Goal: Communication & Community: Share content

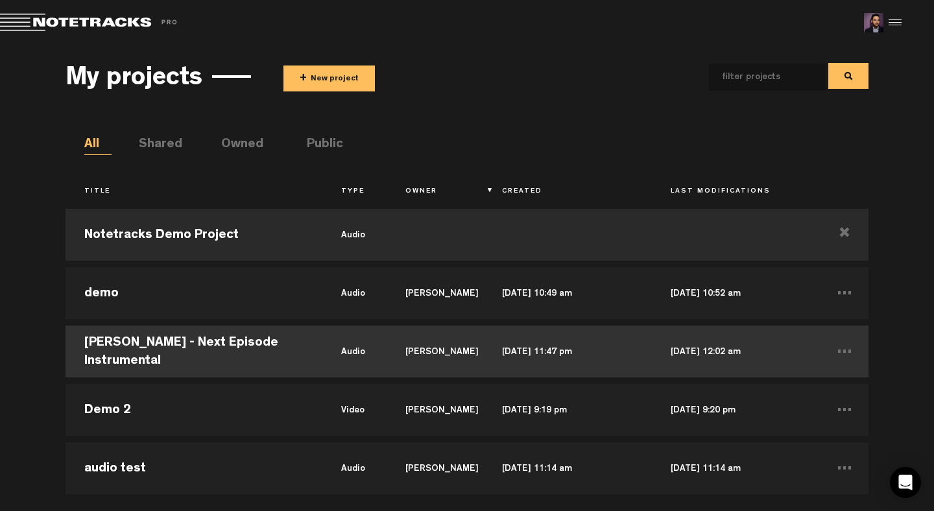
click at [293, 349] on td "Dr Dre - Next Episode Instrumental" at bounding box center [194, 351] width 257 height 58
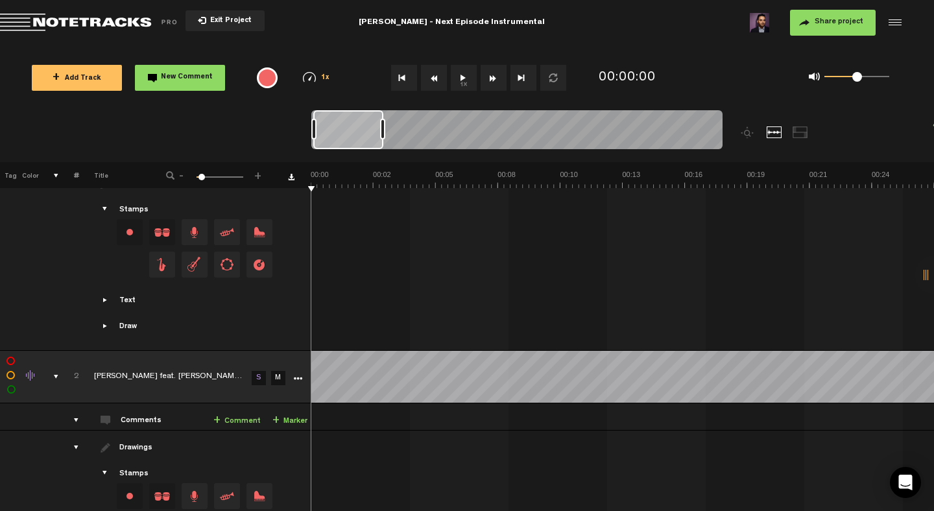
scroll to position [215, 0]
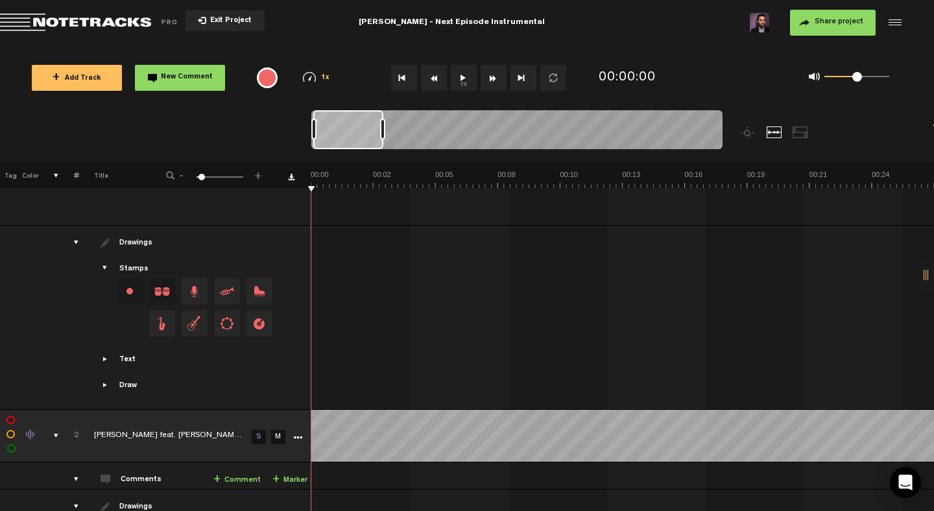
click at [58, 174] on th at bounding box center [49, 175] width 20 height 26
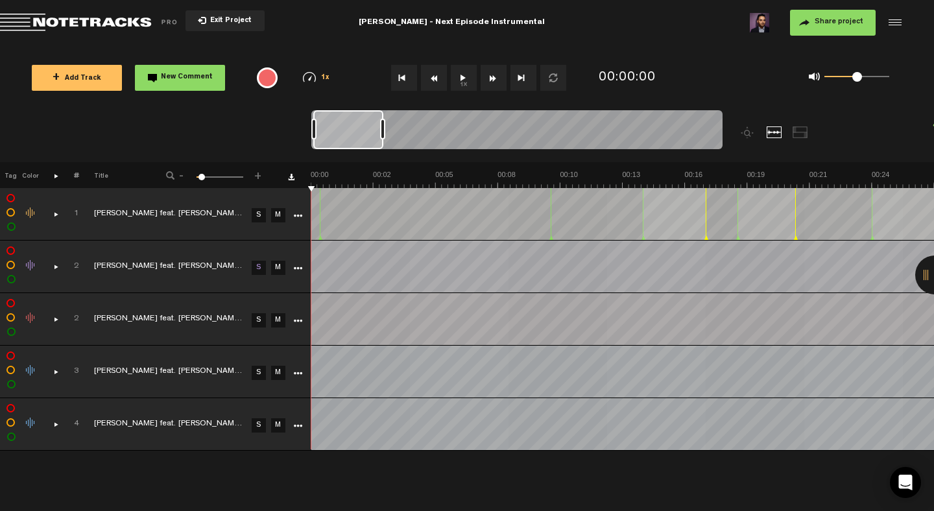
scroll to position [0, 0]
click at [261, 213] on link "S" at bounding box center [259, 215] width 14 height 14
click at [258, 267] on link "S" at bounding box center [259, 268] width 14 height 14
click at [260, 315] on link "S" at bounding box center [259, 320] width 14 height 14
click at [262, 373] on link "S" at bounding box center [259, 373] width 14 height 14
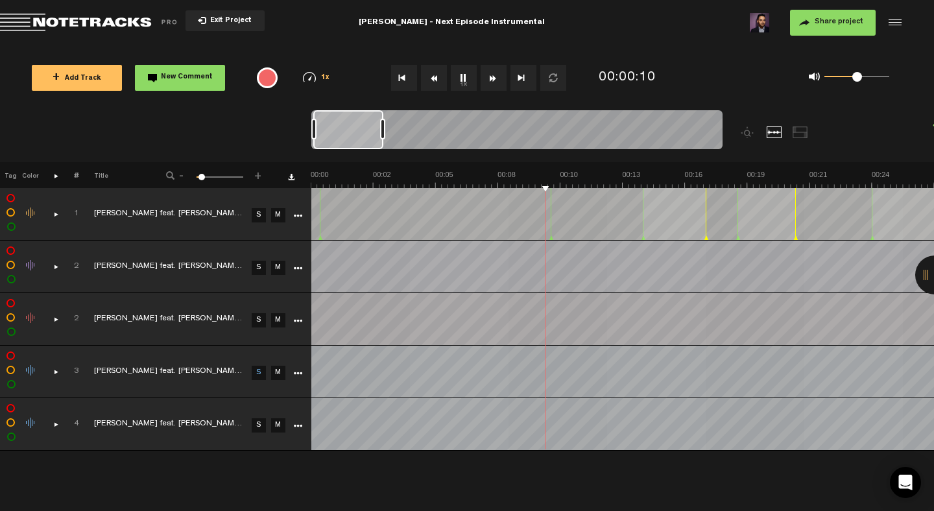
click at [259, 271] on link "S" at bounding box center [259, 268] width 14 height 14
click at [256, 425] on link "S" at bounding box center [259, 425] width 14 height 14
click at [56, 213] on div "comments, stamps & drawings" at bounding box center [51, 214] width 20 height 13
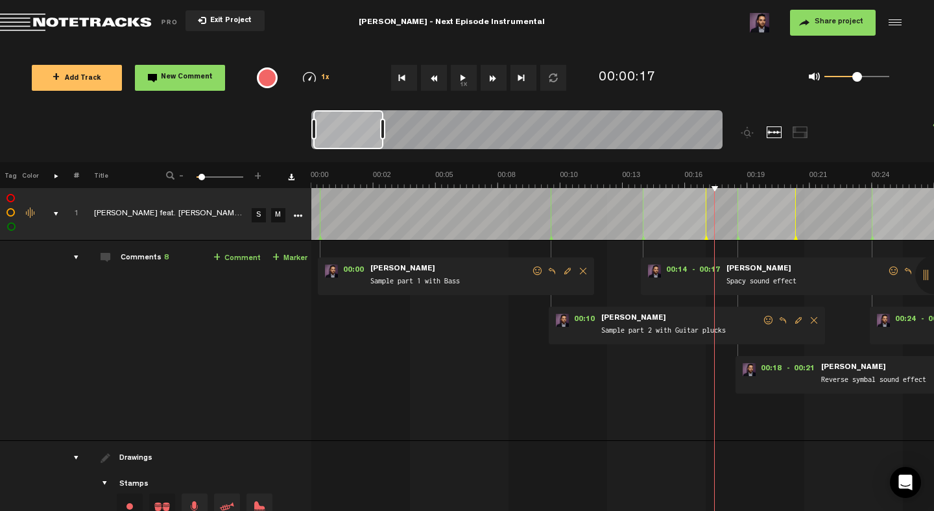
click at [74, 258] on div "comments" at bounding box center [71, 257] width 20 height 13
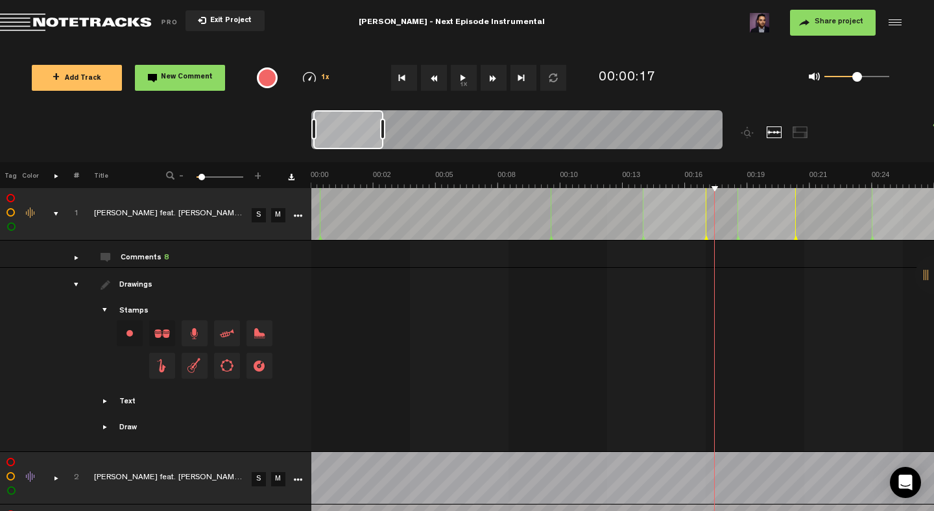
click at [53, 211] on div "comments, stamps & drawings" at bounding box center [51, 214] width 20 height 13
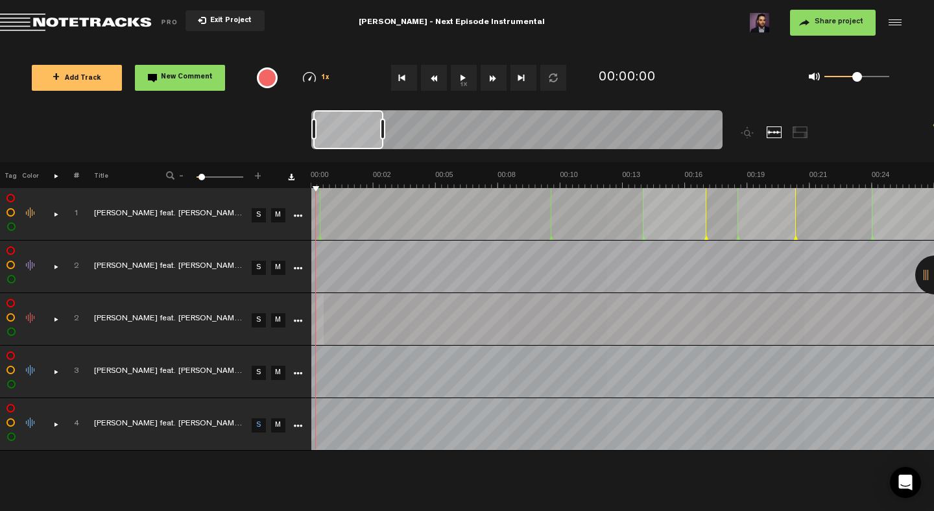
click at [414, 169] on div "+ New drawing Tag Color # Title - 1 100 6 + 1 Dr. Dre feat. Snoop Dogg - The Ne…" at bounding box center [467, 293] width 934 height 263
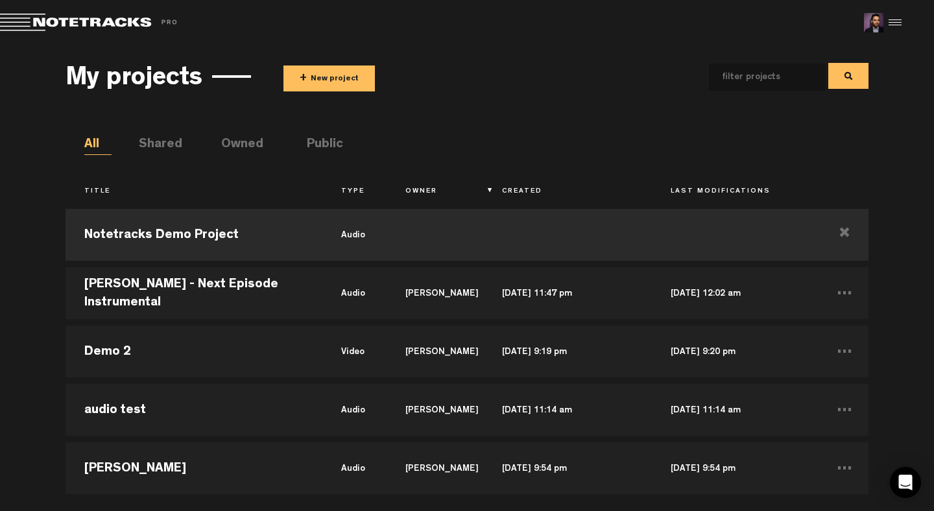
click at [336, 84] on button "+ New project" at bounding box center [328, 79] width 91 height 26
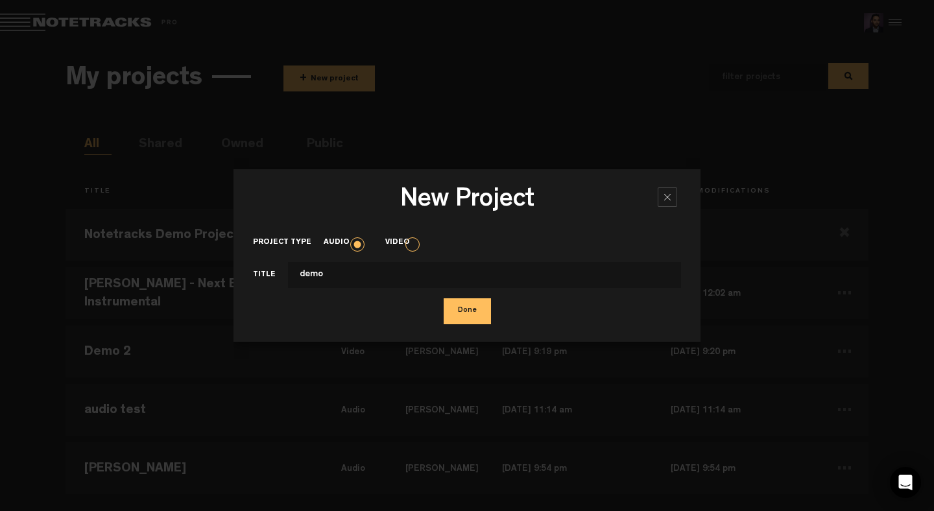
type input "demo"
click at [444, 298] on button "Done" at bounding box center [467, 311] width 47 height 26
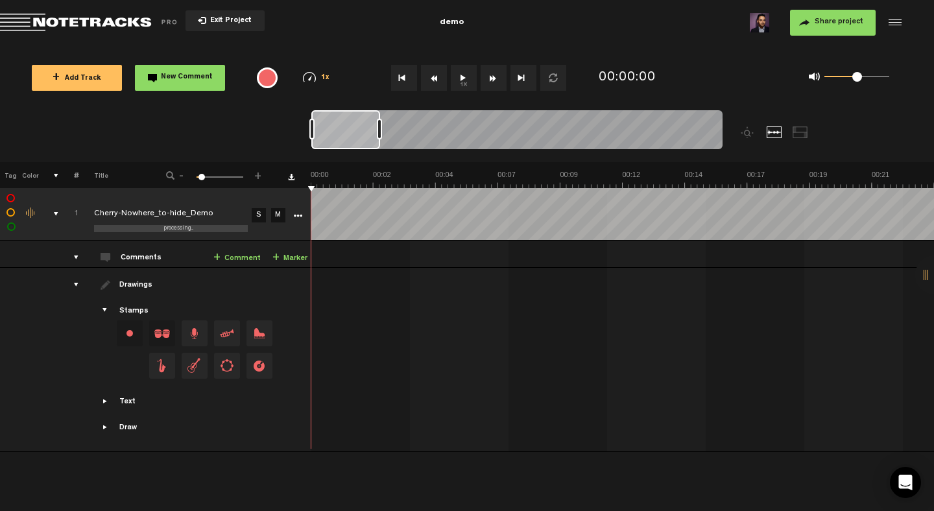
drag, startPoint x: 354, startPoint y: 123, endPoint x: 298, endPoint y: 139, distance: 58.1
click at [298, 139] on nt-zoom-navigation-bar at bounding box center [467, 136] width 934 height 52
click at [463, 82] on button "1x" at bounding box center [464, 78] width 26 height 26
drag, startPoint x: 851, startPoint y: 77, endPoint x: 832, endPoint y: 77, distance: 19.5
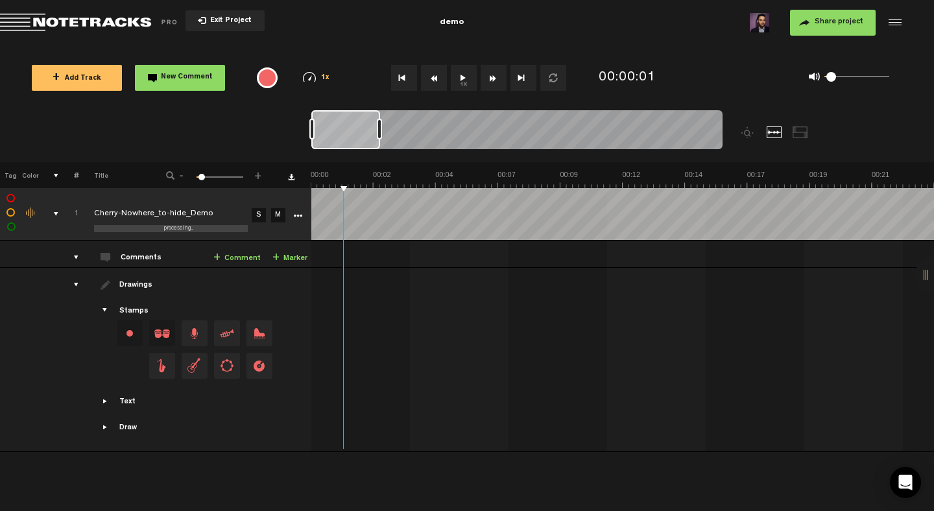
click at [832, 77] on span at bounding box center [831, 77] width 10 height 10
click at [461, 80] on button "1x" at bounding box center [464, 78] width 26 height 26
click at [405, 82] on button "Go to beginning" at bounding box center [404, 78] width 26 height 26
click at [257, 257] on link "+ Comment" at bounding box center [236, 258] width 47 height 15
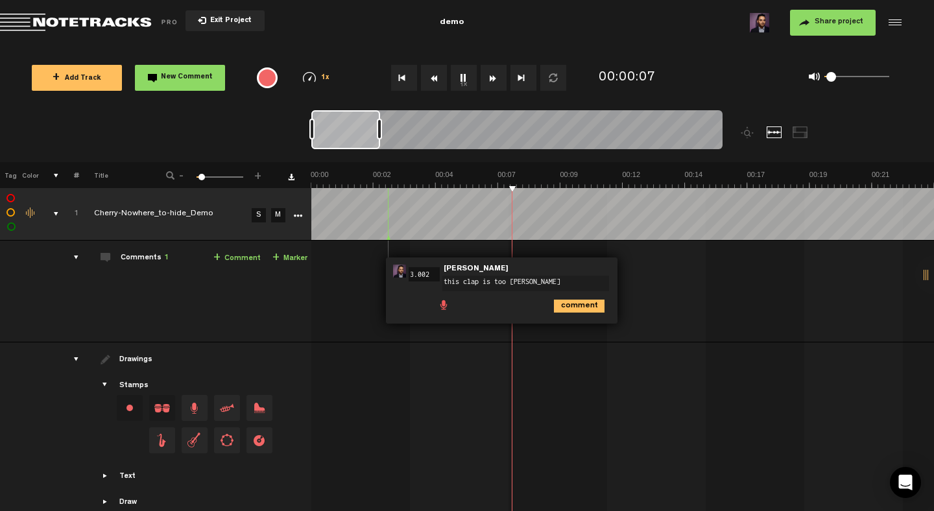
type textarea "this clap is too loud"
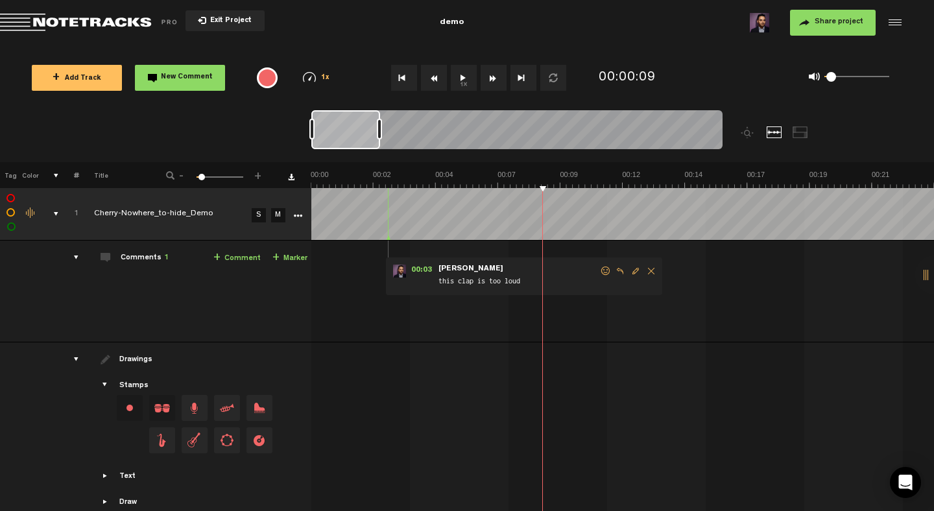
click at [634, 271] on span "Edit comment" at bounding box center [636, 271] width 16 height 9
click at [441, 307] on span at bounding box center [443, 304] width 13 height 13
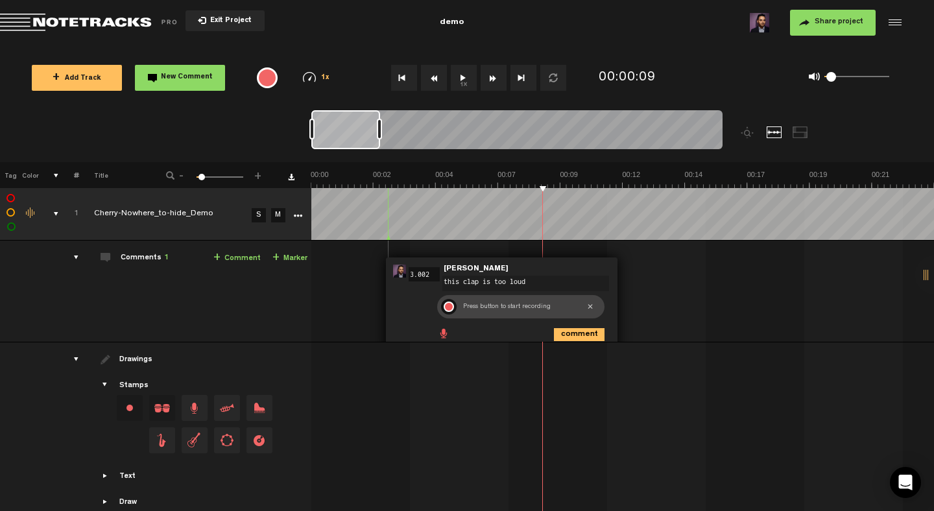
click at [449, 309] on div at bounding box center [449, 307] width 10 height 10
click at [449, 309] on div at bounding box center [449, 307] width 16 height 16
click at [470, 308] on div at bounding box center [467, 307] width 16 height 16
click at [468, 308] on div at bounding box center [467, 307] width 16 height 16
click at [570, 333] on icon "comment" at bounding box center [579, 334] width 51 height 13
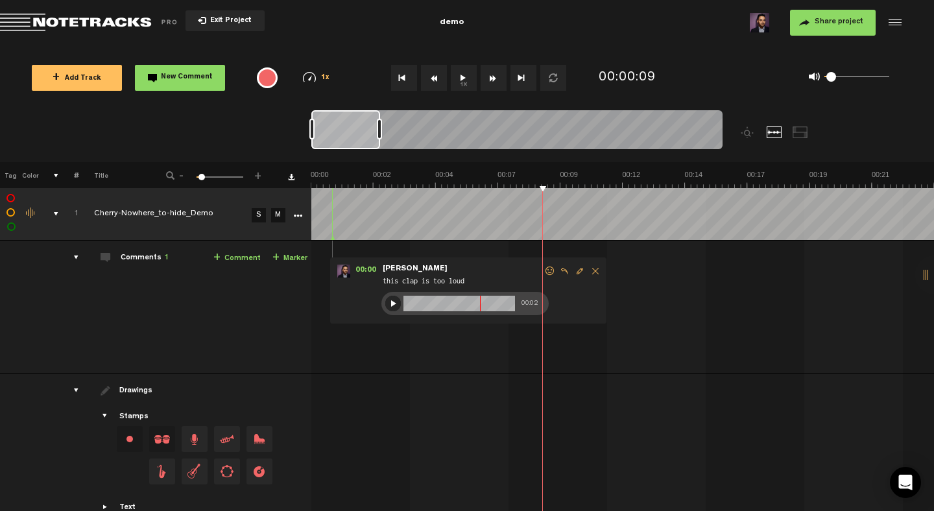
drag, startPoint x: 389, startPoint y: 238, endPoint x: 333, endPoint y: 245, distance: 56.2
click at [333, 245] on tbody "1 completed Cherry-Nowhere_to-hide_Demo S M Export to Headliner Update Download…" at bounding box center [467, 373] width 935 height 370
click at [812, 15] on button "Share project" at bounding box center [833, 23] width 86 height 26
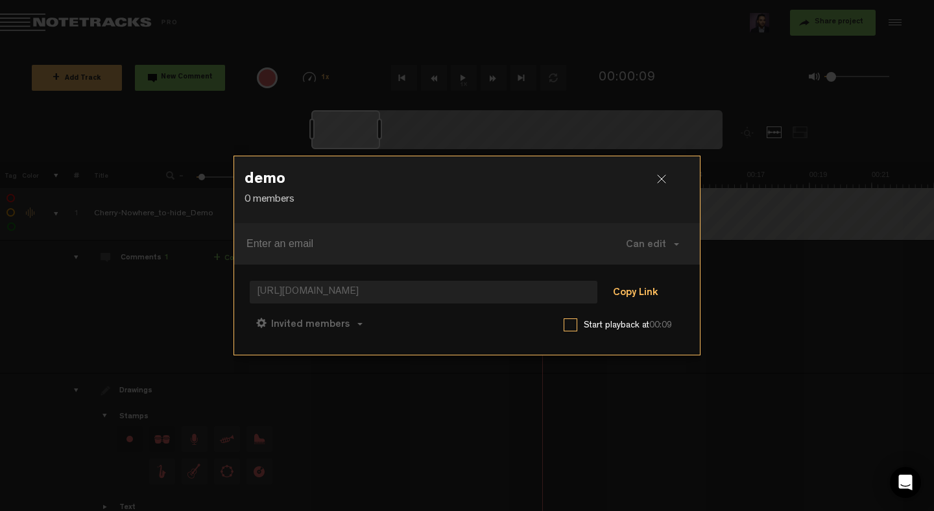
click at [632, 285] on button "Copy Link" at bounding box center [635, 293] width 71 height 26
click at [662, 179] on div at bounding box center [666, 183] width 19 height 19
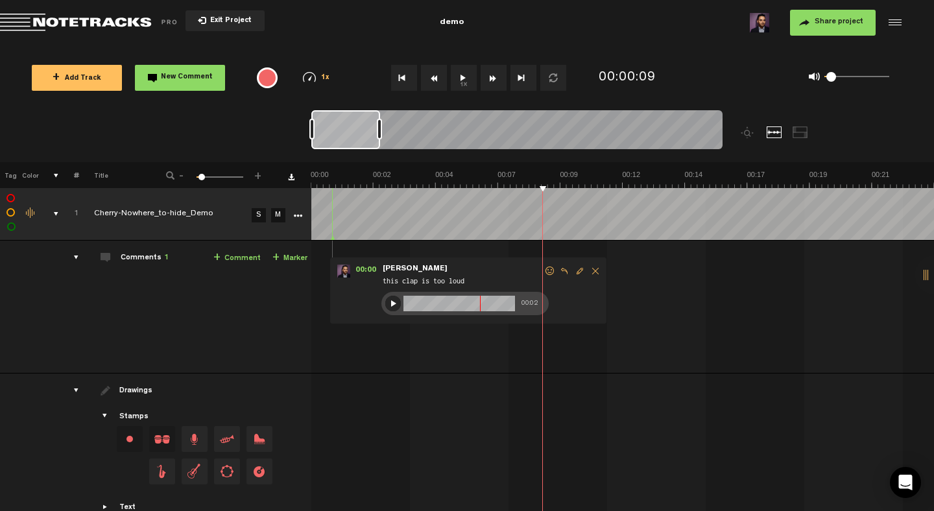
click at [831, 22] on span "Share project" at bounding box center [839, 22] width 49 height 8
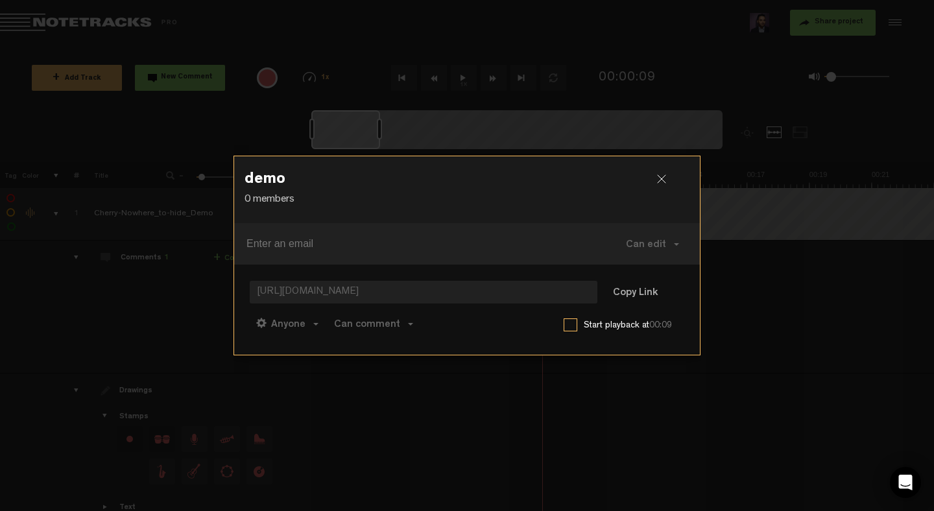
click at [525, 243] on input at bounding box center [421, 244] width 349 height 21
click at [647, 248] on span "Can edit" at bounding box center [646, 245] width 40 height 10
click at [557, 252] on input at bounding box center [421, 244] width 349 height 21
click at [621, 292] on button "Copy Link" at bounding box center [635, 293] width 71 height 26
click at [662, 184] on div at bounding box center [666, 183] width 19 height 19
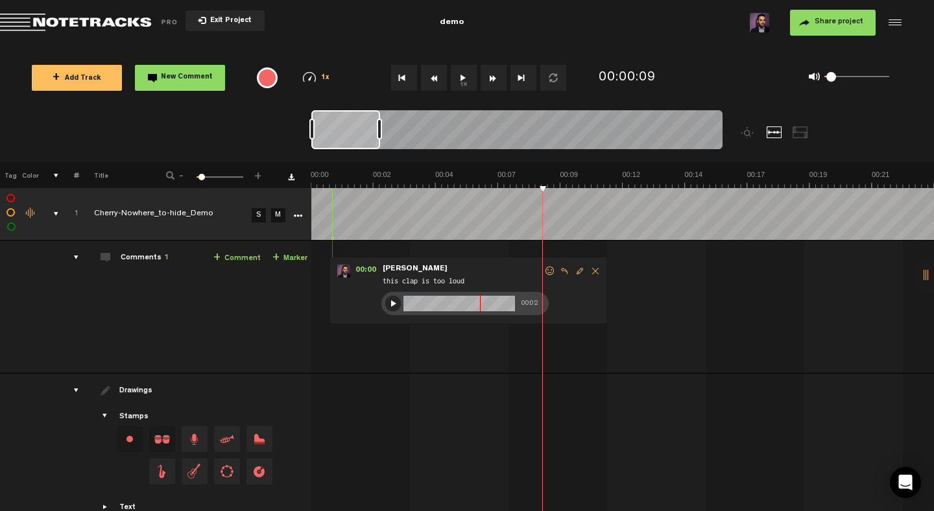
click at [836, 23] on span "Share project" at bounding box center [839, 22] width 49 height 8
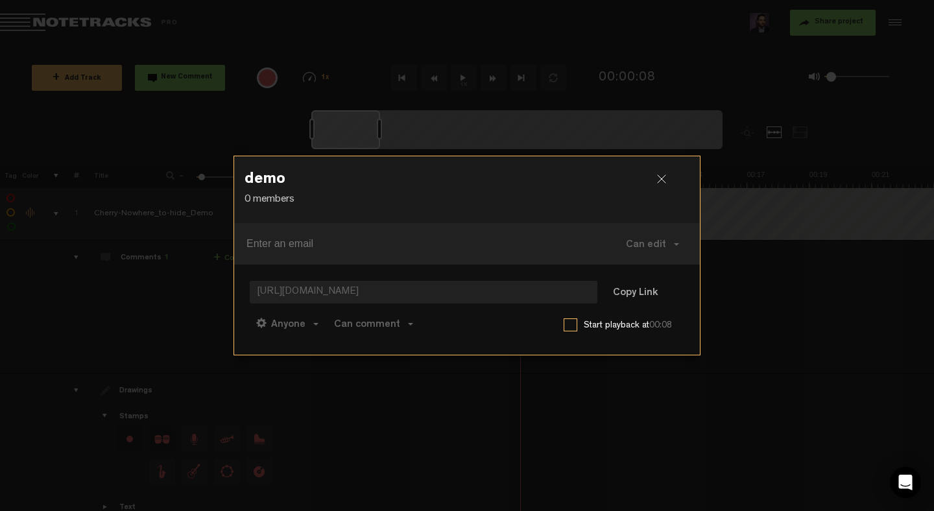
click at [573, 331] on label at bounding box center [571, 325] width 14 height 13
click at [0, 0] on input "checkbox" at bounding box center [0, 0] width 0 height 0
click at [649, 293] on button "Copy Link" at bounding box center [635, 293] width 71 height 26
click at [663, 177] on div at bounding box center [666, 183] width 19 height 19
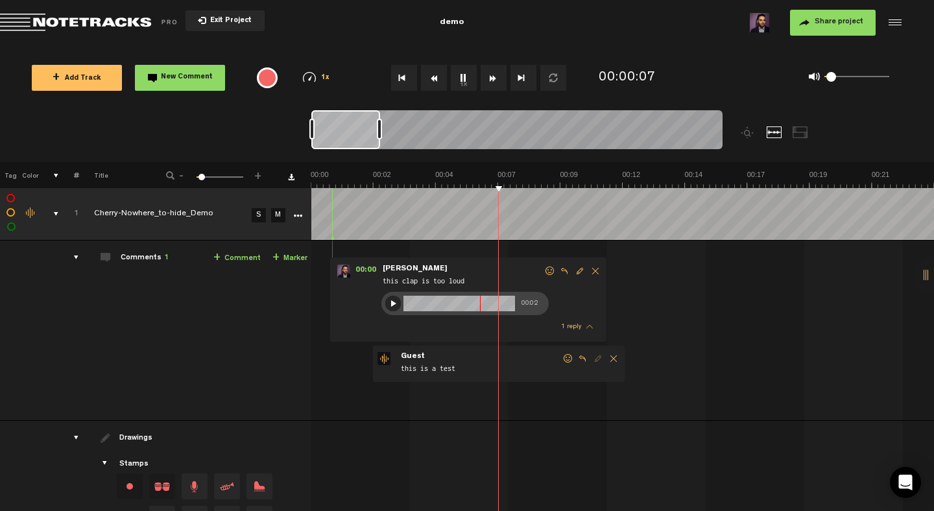
click at [295, 256] on link "+ Marker" at bounding box center [289, 258] width 35 height 15
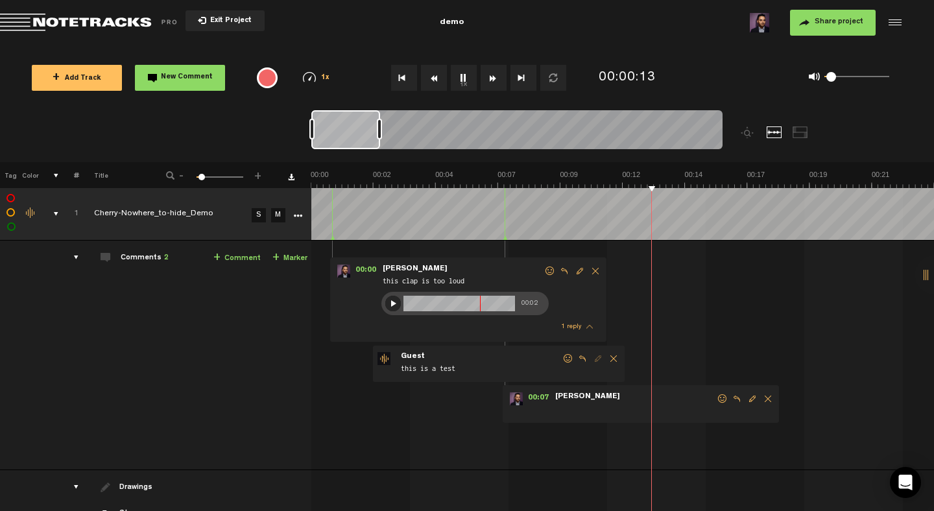
click at [296, 257] on link "+ Marker" at bounding box center [289, 258] width 35 height 15
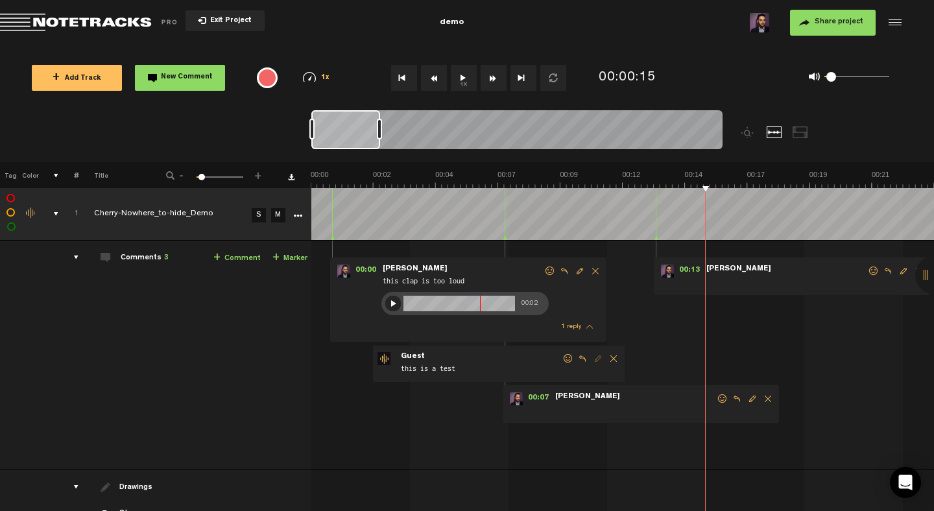
click at [749, 399] on span "Edit comment" at bounding box center [753, 398] width 16 height 9
type textarea "turn this down"
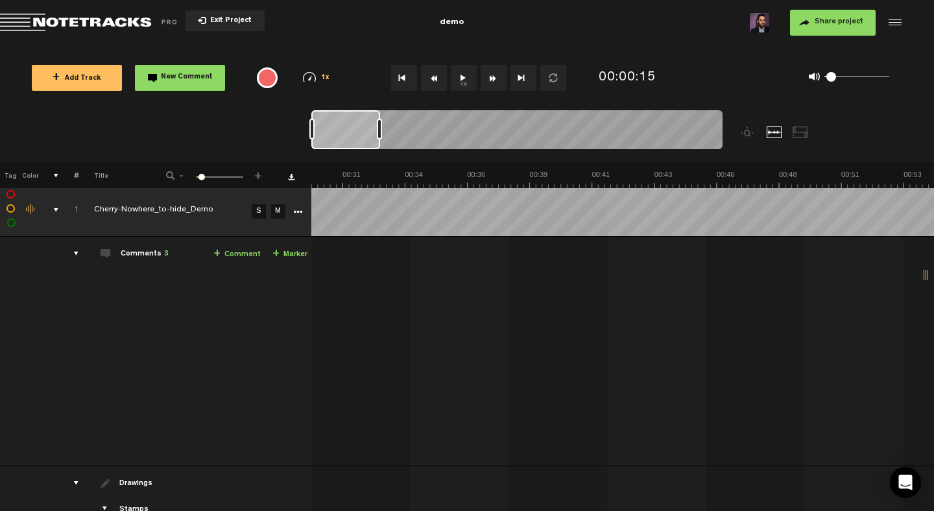
scroll to position [0, 156]
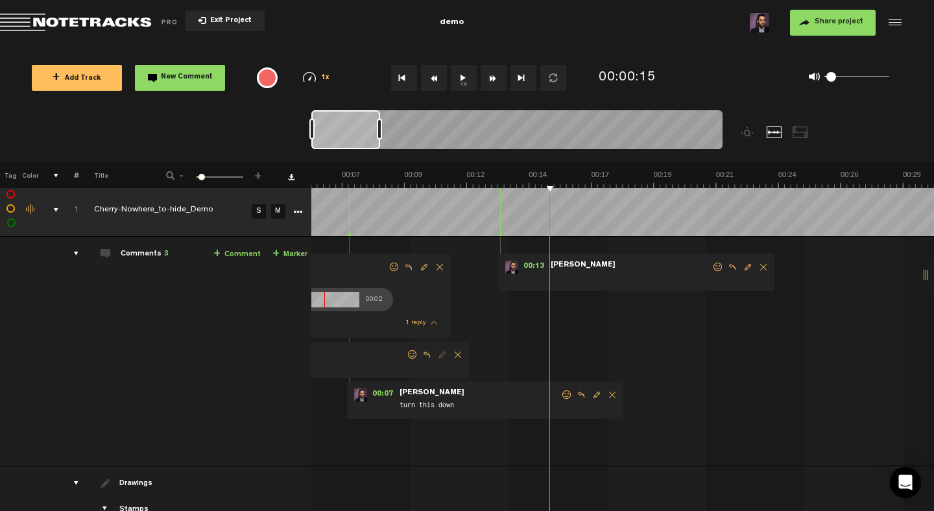
click at [926, 274] on div at bounding box center [934, 275] width 39 height 39
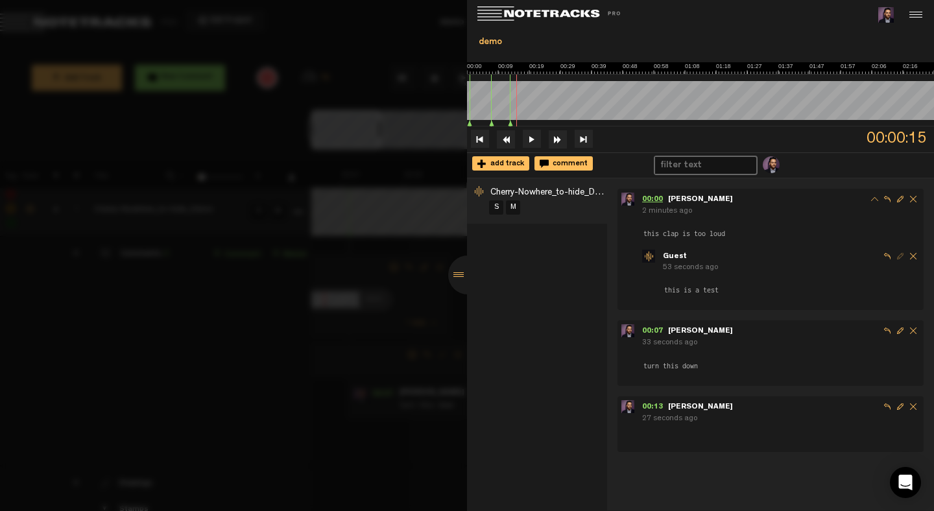
click at [648, 196] on span "00:00" at bounding box center [655, 200] width 26 height 8
click at [648, 324] on div "00:07 - NaN:NaN Kam Lal" at bounding box center [781, 331] width 278 height 14
click at [648, 330] on span "00:07" at bounding box center [655, 332] width 26 height 8
click at [649, 403] on span "00:13" at bounding box center [655, 407] width 26 height 8
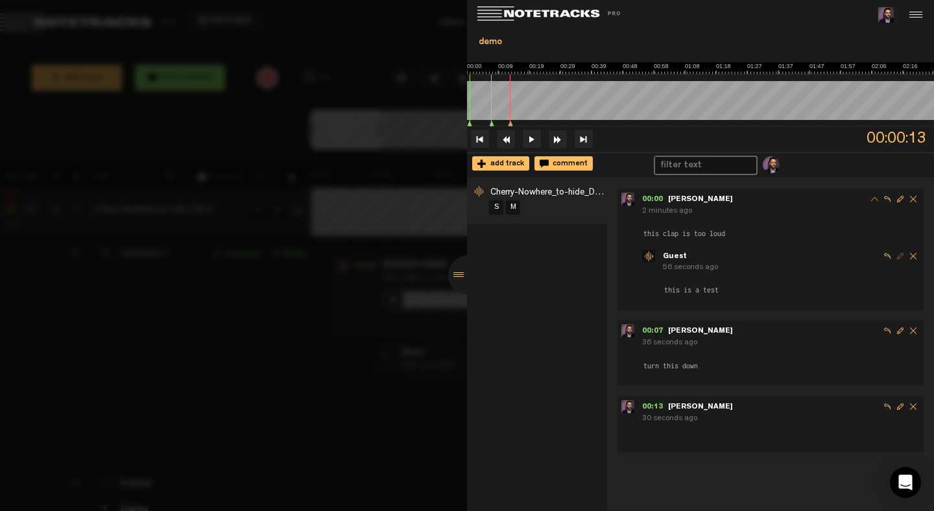
click at [655, 318] on div "00:00 - NaN:NaN Kam Lal 2 minutes ago this clap is too loud - Guest 56 seconds …" at bounding box center [776, 320] width 317 height 263
click at [458, 272] on div at bounding box center [467, 275] width 39 height 39
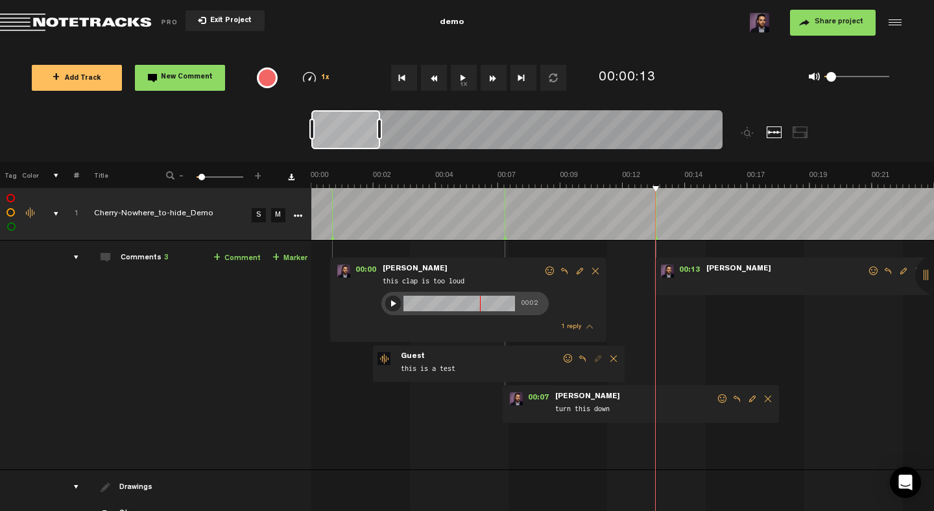
click at [75, 255] on div "comments" at bounding box center [71, 257] width 20 height 13
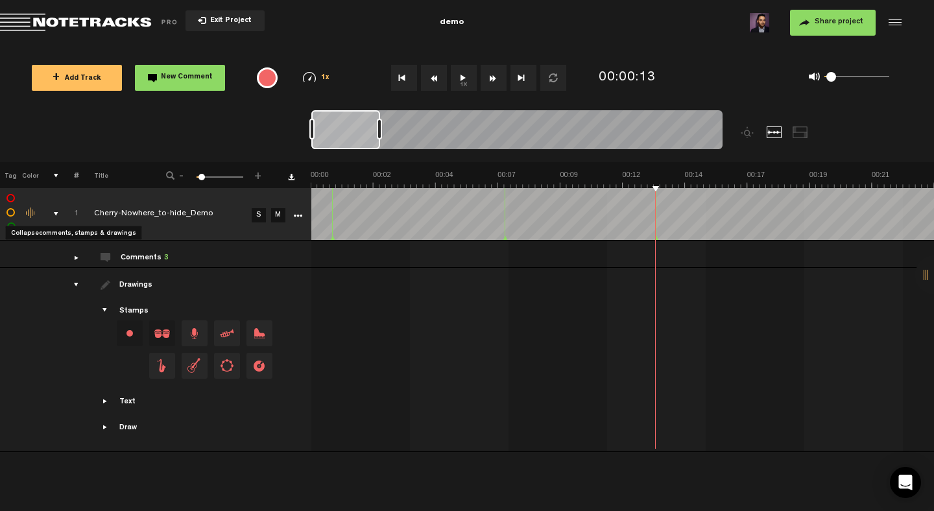
click at [53, 212] on div "comments, stamps & drawings" at bounding box center [51, 214] width 20 height 13
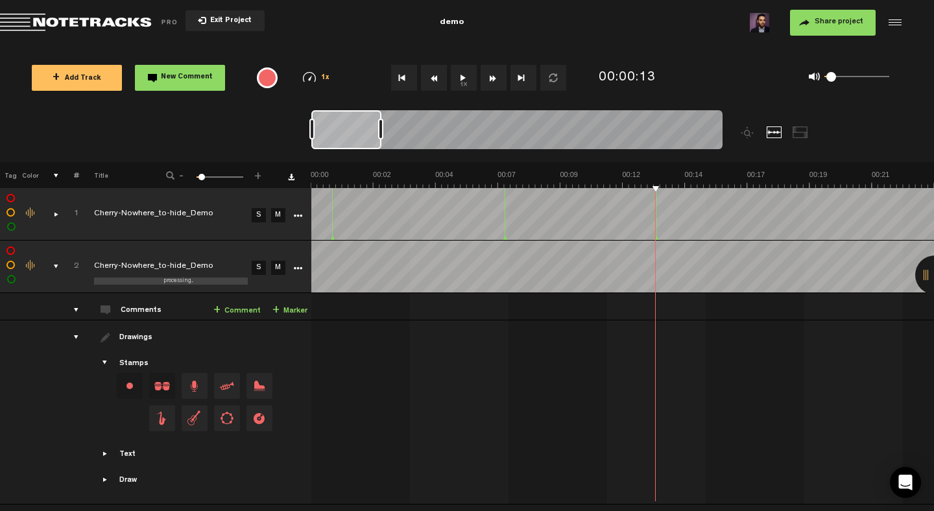
click at [30, 212] on div "Change the color of the waveform" at bounding box center [30, 214] width 19 height 12
click at [65, 252] on li at bounding box center [69, 253] width 32 height 13
click at [171, 211] on div "Click to edit the title" at bounding box center [178, 214] width 169 height 13
click at [192, 211] on input "Cherry-Nowhere_to-hide_Demo" at bounding box center [171, 214] width 154 height 39
type input "Cherry-Nowhere_to-hide_Demo_V2"
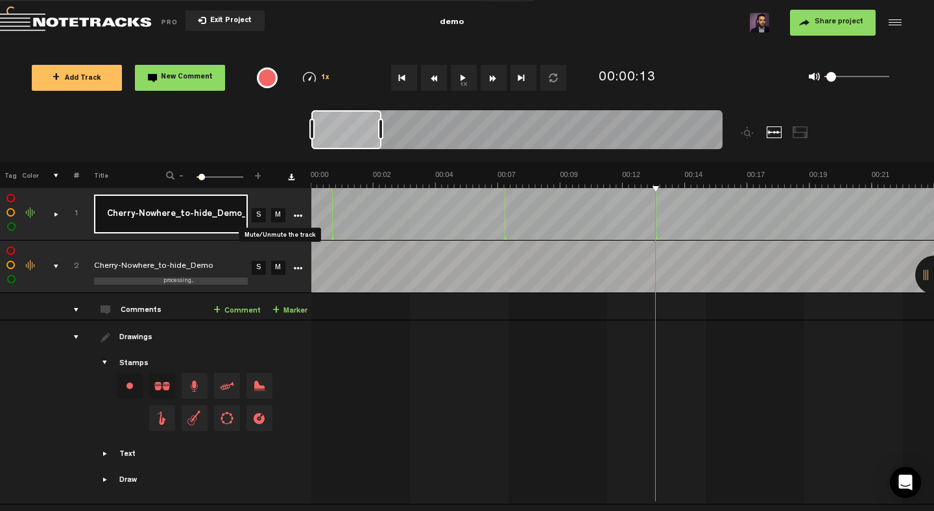
scroll to position [0, 3]
click at [402, 85] on button "Go to beginning" at bounding box center [404, 78] width 26 height 26
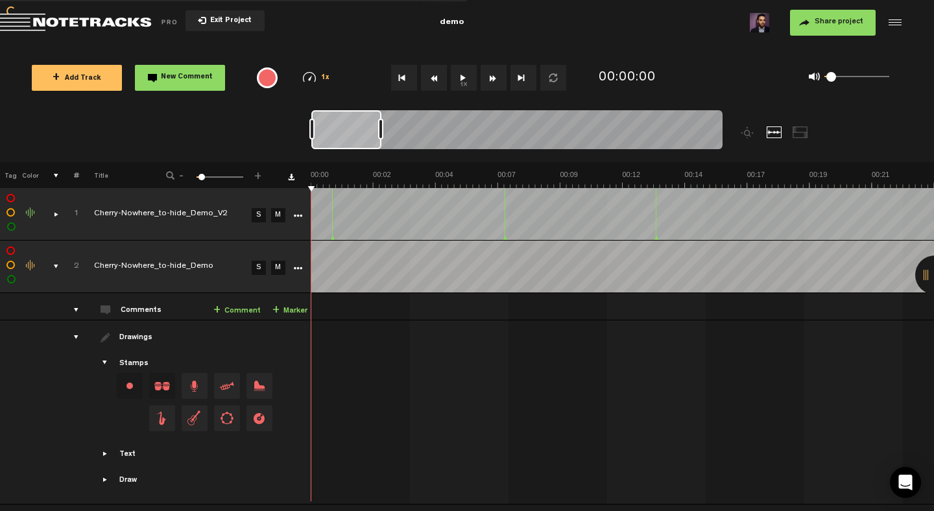
click at [256, 213] on link "S" at bounding box center [259, 215] width 14 height 14
click at [399, 82] on button "Go to beginning" at bounding box center [404, 78] width 26 height 26
click at [252, 265] on link "S" at bounding box center [258, 268] width 14 height 14
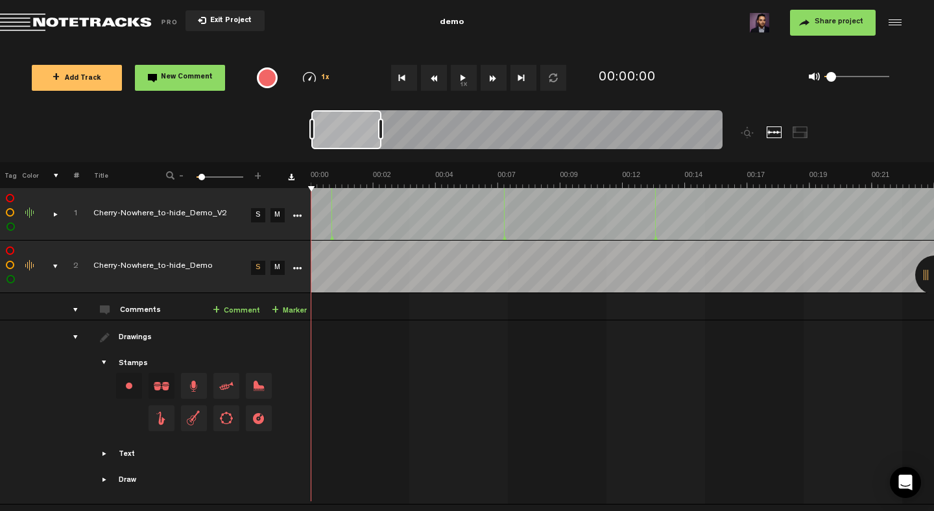
click at [251, 217] on link "S" at bounding box center [258, 215] width 14 height 14
click at [251, 269] on link "S" at bounding box center [258, 268] width 14 height 14
click at [251, 214] on link "S" at bounding box center [258, 215] width 14 height 14
click at [251, 273] on link "S" at bounding box center [258, 268] width 14 height 14
click at [41, 268] on div "comments, stamps & drawings" at bounding box center [50, 266] width 20 height 13
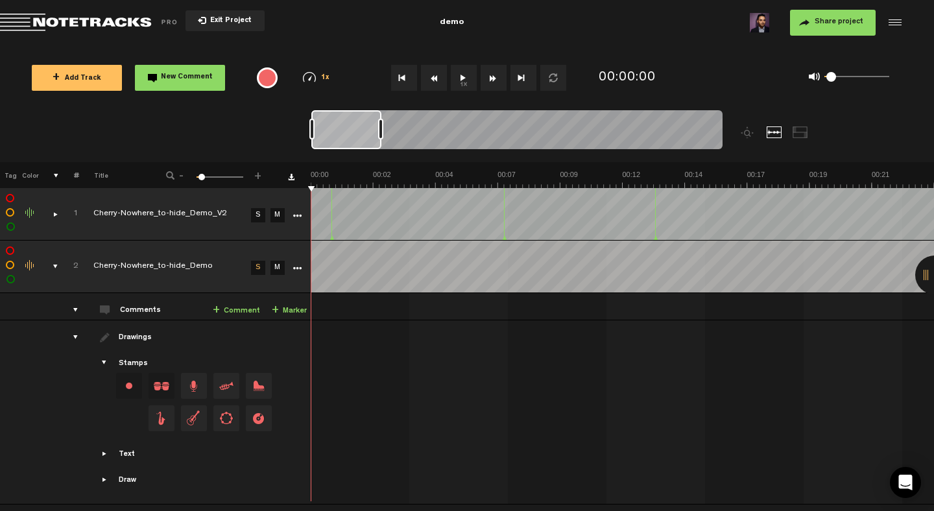
scroll to position [0, 1]
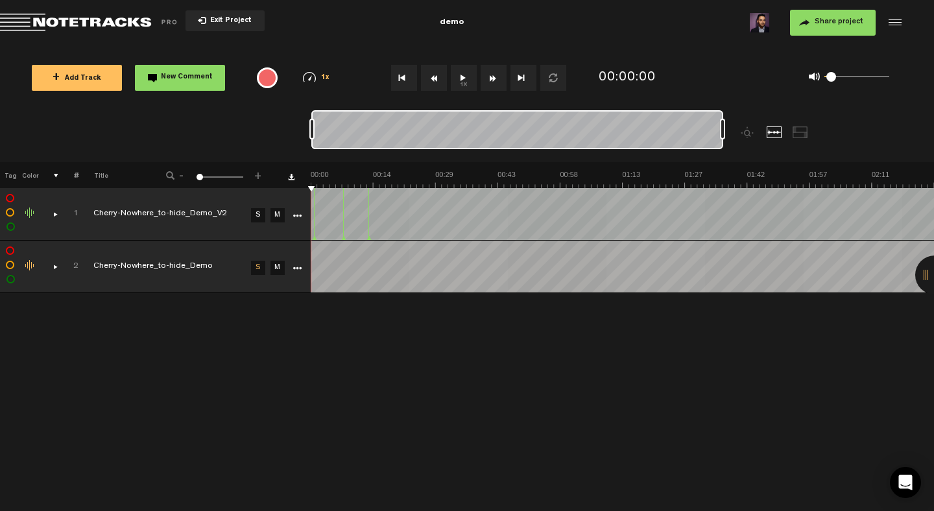
click at [197, 175] on span at bounding box center [200, 177] width 6 height 6
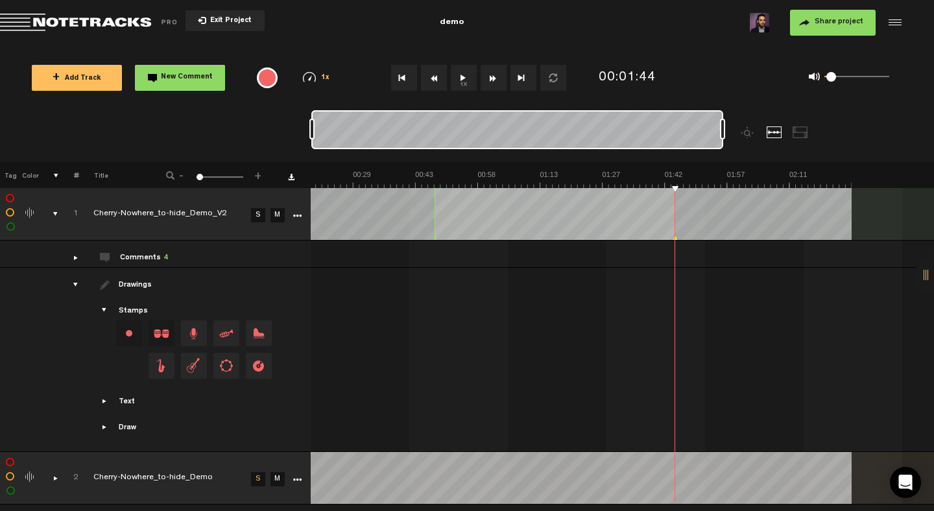
scroll to position [1, 1]
click at [82, 252] on td "Comments 4 + Comment + Marker" at bounding box center [194, 254] width 232 height 27
click at [75, 254] on div "comments" at bounding box center [70, 257] width 20 height 13
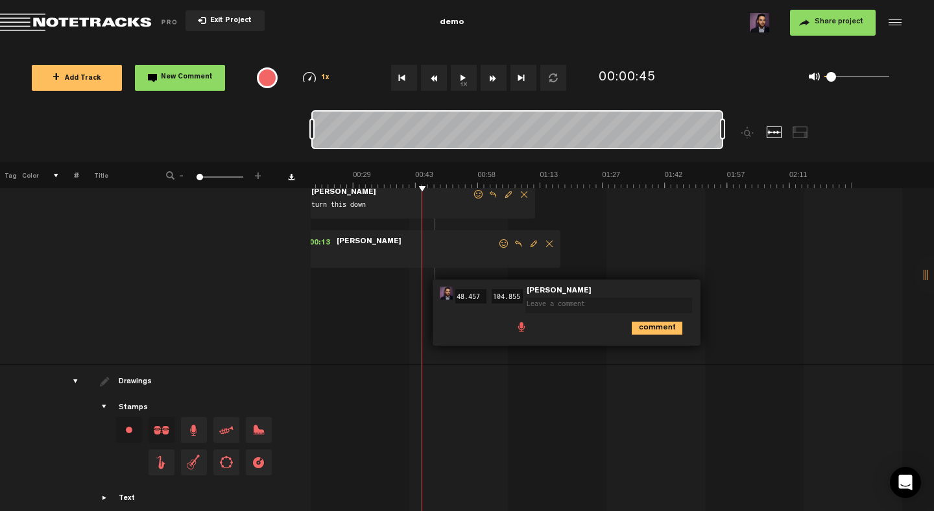
scroll to position [204, 1]
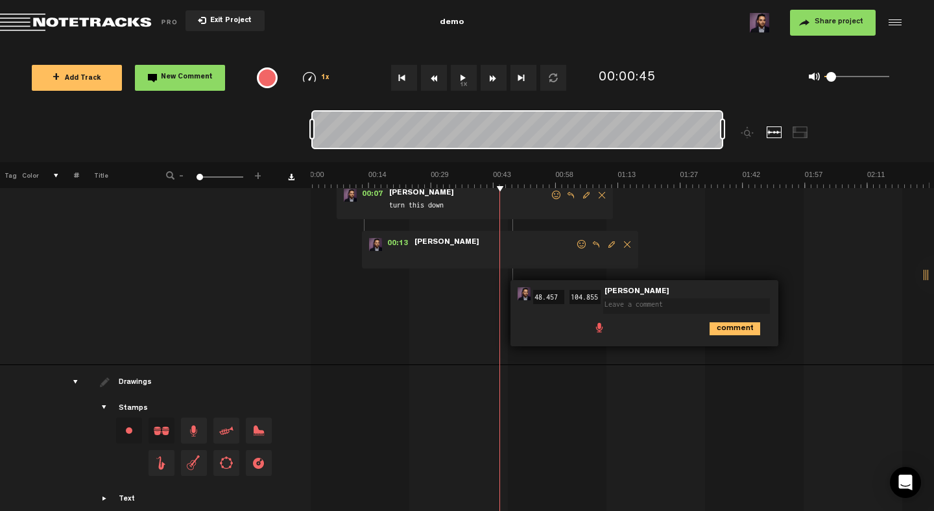
click at [627, 305] on textarea at bounding box center [686, 306] width 167 height 16
type textarea "take out this whole section"
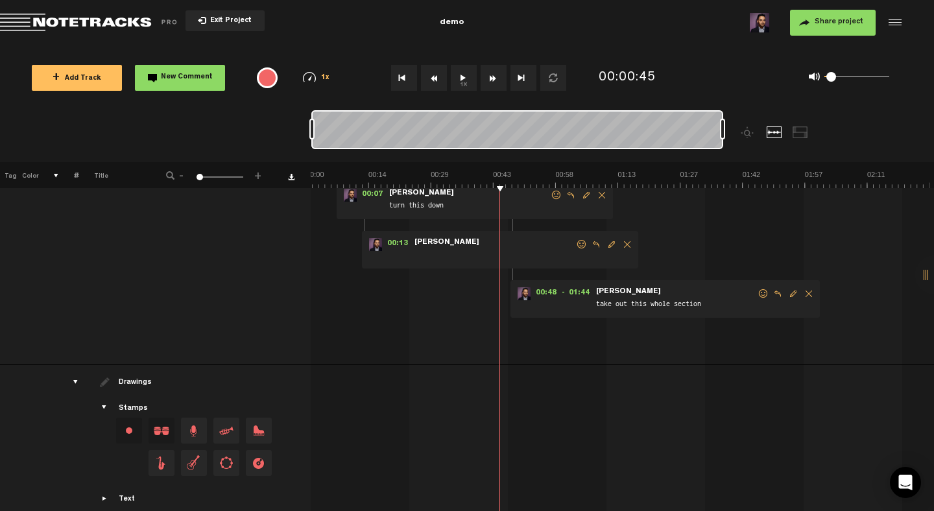
scroll to position [0, 1]
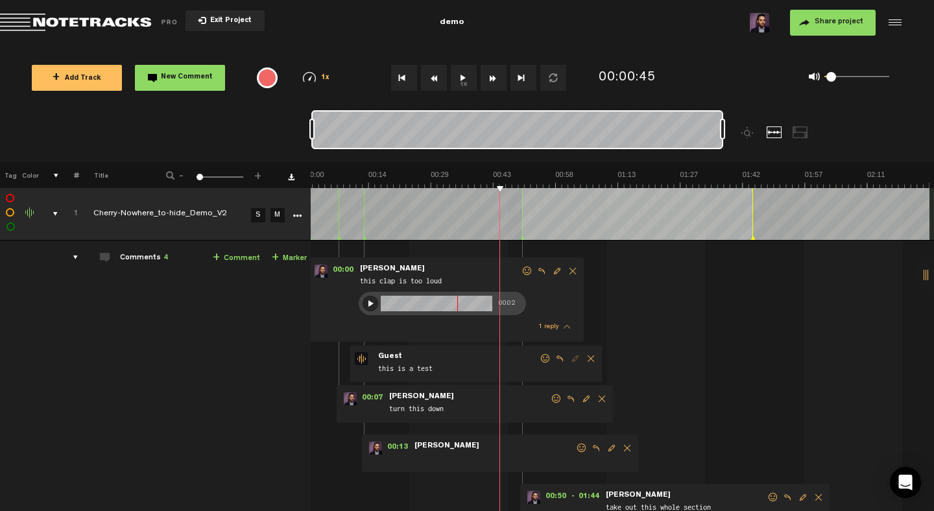
drag, startPoint x: 512, startPoint y: 239, endPoint x: 522, endPoint y: 241, distance: 9.9
click at [522, 241] on tbody "1 completed Cherry-Nowhere_to-hide_Demo_V2 S M Export to Headliner Update Downl…" at bounding box center [466, 470] width 935 height 565
drag, startPoint x: 754, startPoint y: 237, endPoint x: 636, endPoint y: 238, distance: 117.4
click at [636, 238] on icon at bounding box center [635, 238] width 5 height 6
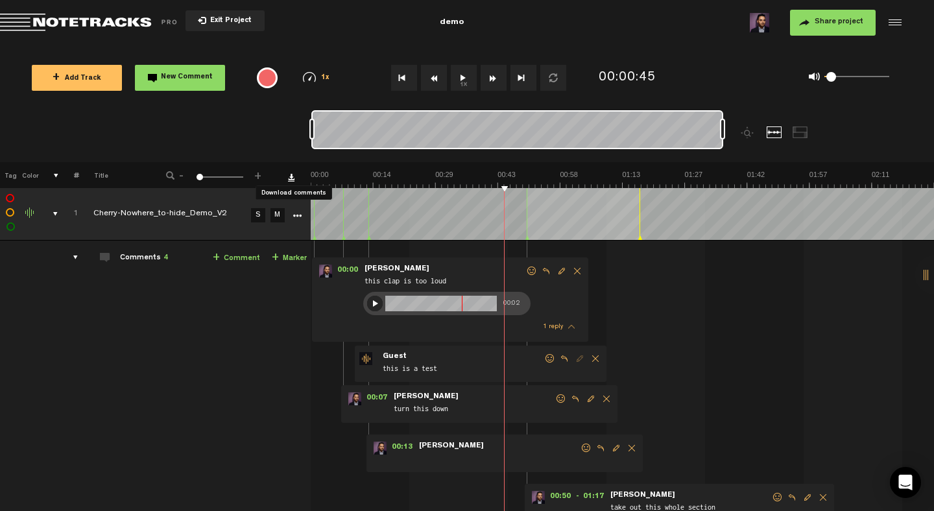
click at [291, 176] on link "Download comments" at bounding box center [291, 177] width 6 height 6
click at [295, 213] on icon "More" at bounding box center [297, 215] width 9 height 9
click at [841, 19] on span "Share project" at bounding box center [839, 22] width 49 height 8
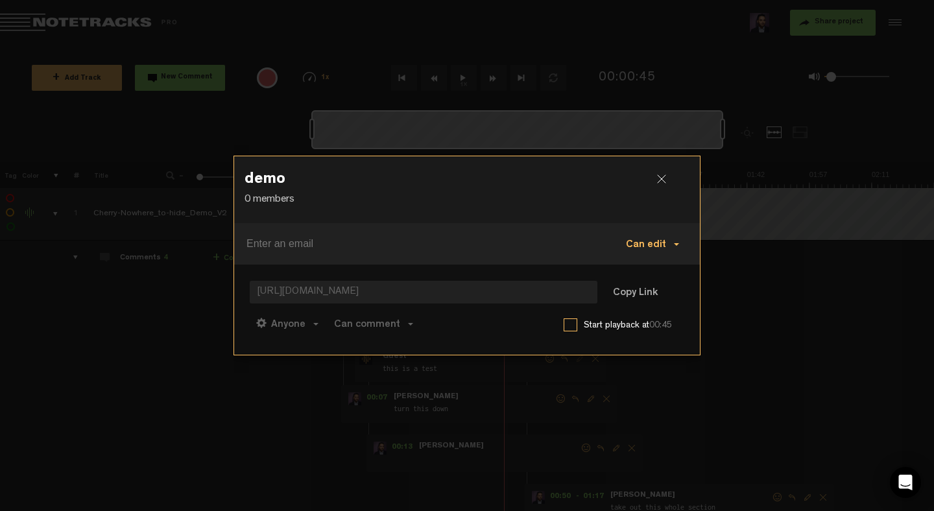
click at [656, 243] on span "Can edit" at bounding box center [646, 245] width 40 height 10
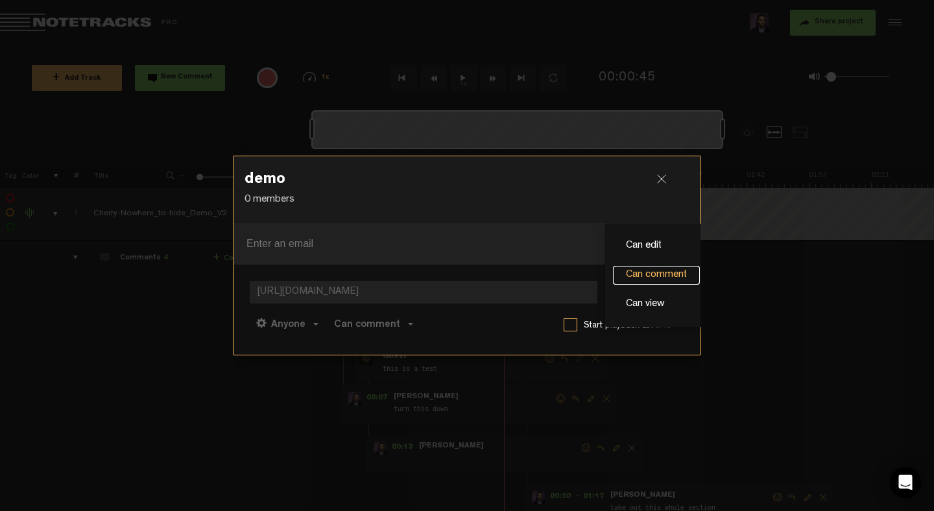
click at [647, 271] on link "Can comment" at bounding box center [656, 275] width 87 height 19
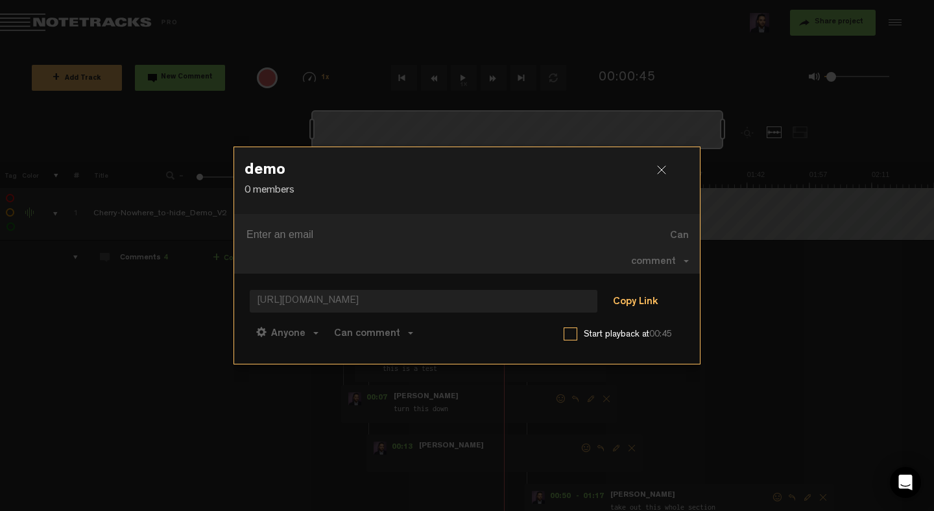
click at [629, 300] on button "Copy Link" at bounding box center [635, 302] width 71 height 26
click at [536, 236] on input at bounding box center [421, 234] width 349 height 21
click at [642, 302] on button "Copy Link" at bounding box center [635, 302] width 71 height 26
click at [489, 237] on input at bounding box center [421, 234] width 349 height 21
click at [662, 167] on div at bounding box center [666, 174] width 19 height 19
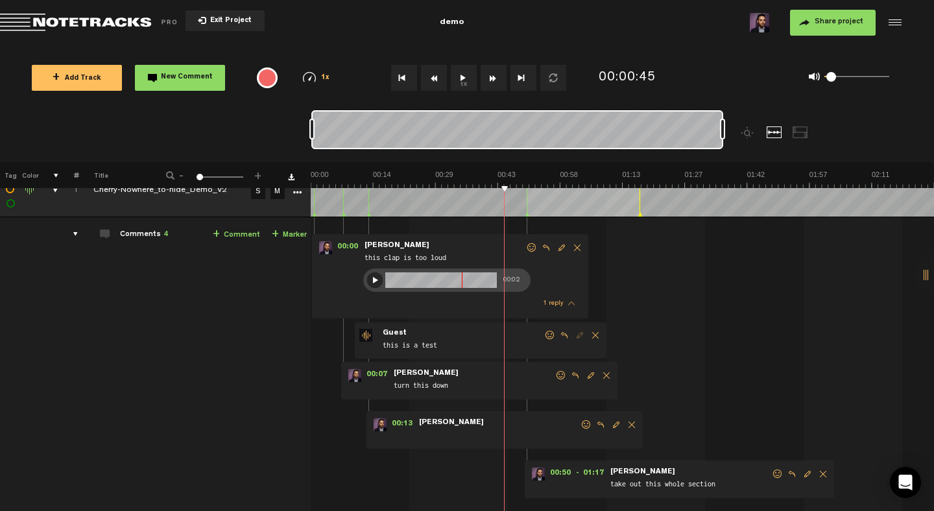
scroll to position [0, 1]
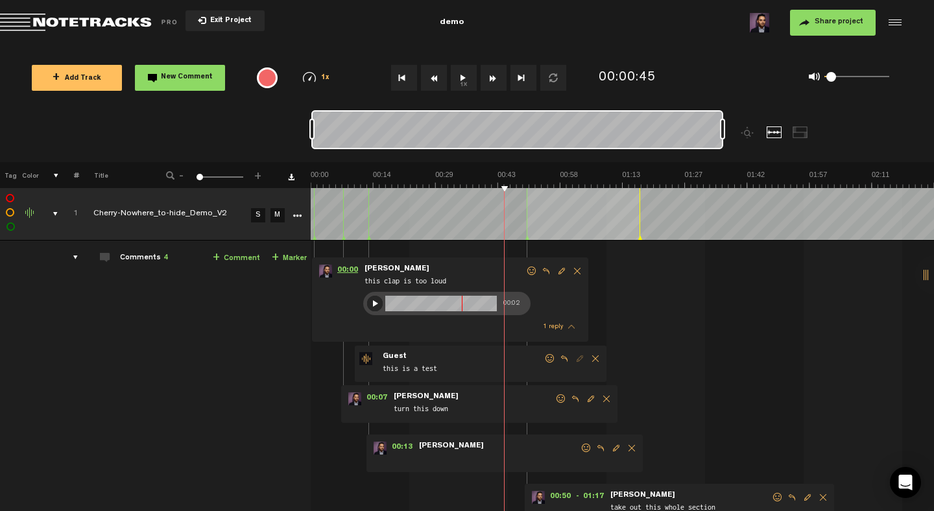
click at [343, 268] on span "00:00" at bounding box center [347, 271] width 31 height 13
click at [374, 398] on span "00:07" at bounding box center [376, 398] width 31 height 13
click at [399, 444] on span "00:13" at bounding box center [402, 448] width 31 height 13
click at [377, 397] on span "00:07" at bounding box center [376, 398] width 31 height 13
click at [348, 265] on span "00:00" at bounding box center [347, 271] width 31 height 13
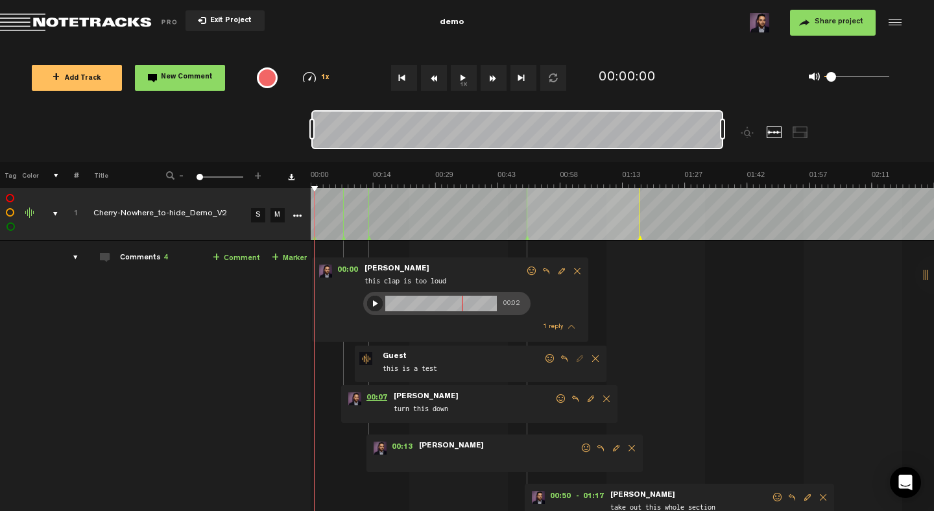
click at [379, 399] on span "00:07" at bounding box center [376, 398] width 31 height 13
click at [403, 449] on span "00:13" at bounding box center [402, 448] width 31 height 13
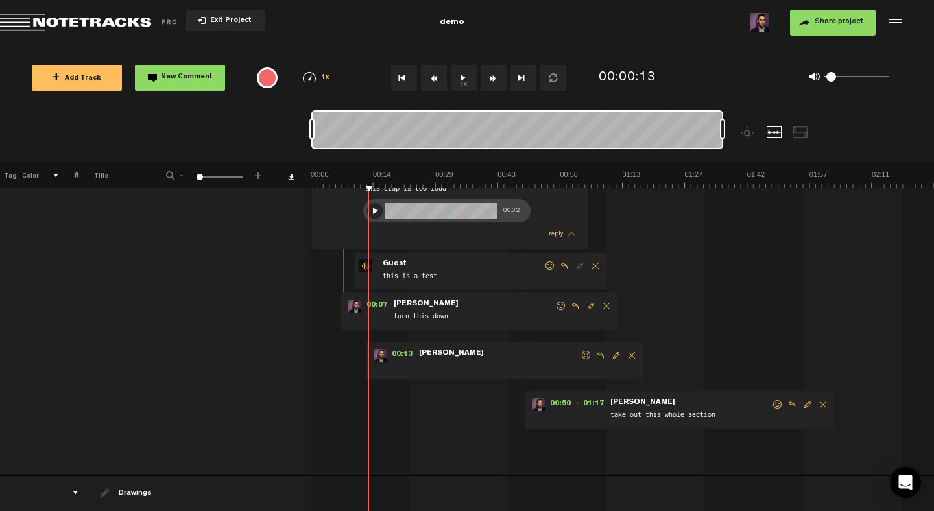
scroll to position [101, 1]
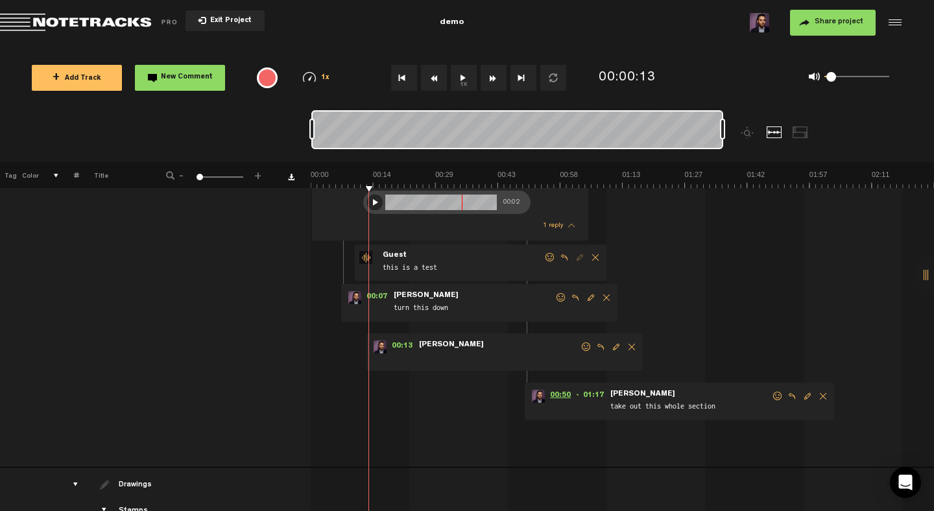
click at [560, 391] on span "00:50" at bounding box center [560, 396] width 31 height 13
click at [594, 394] on span "- 01:17" at bounding box center [592, 396] width 33 height 13
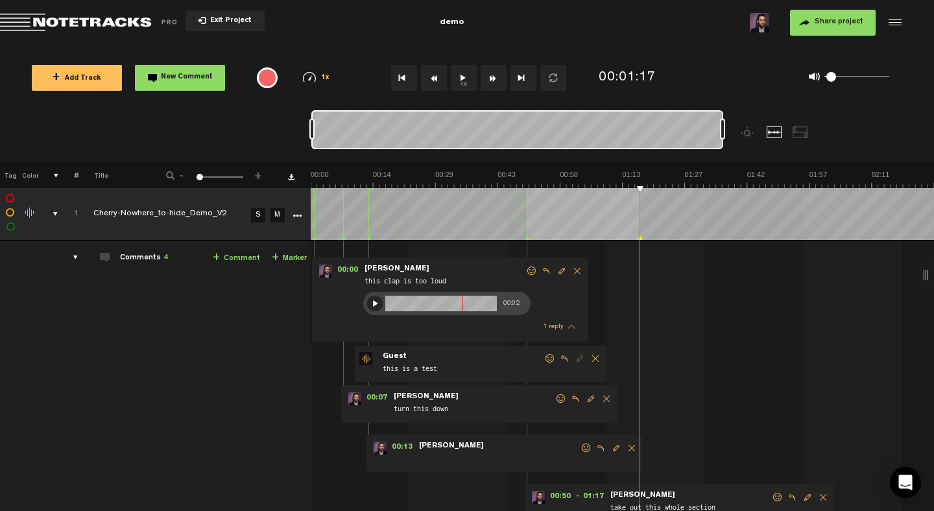
click at [921, 275] on div at bounding box center [934, 275] width 39 height 39
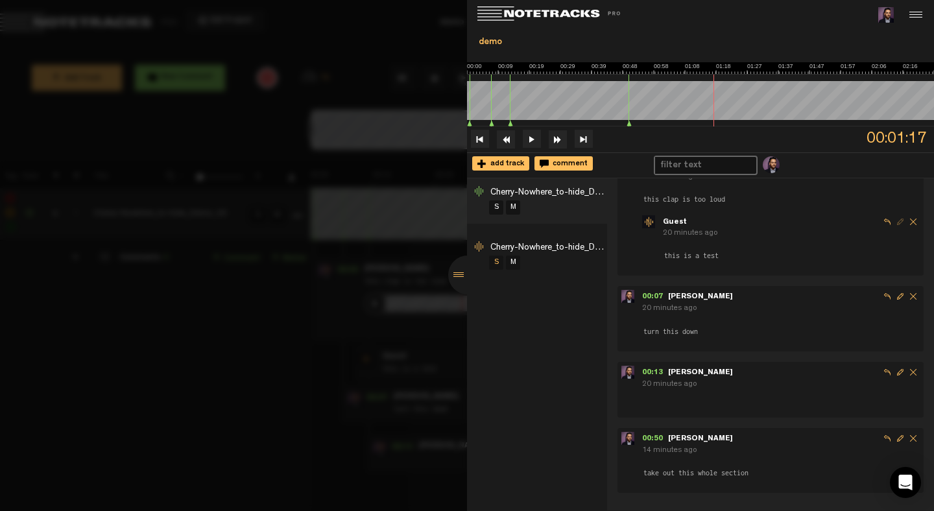
scroll to position [0, 0]
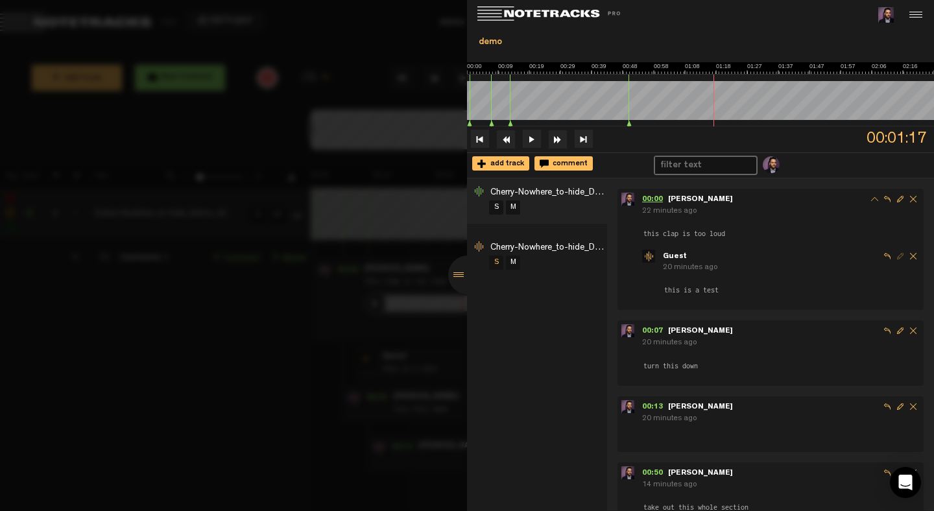
click at [650, 197] on span "00:00" at bounding box center [655, 200] width 26 height 8
click at [652, 330] on span "00:07" at bounding box center [655, 332] width 26 height 8
click at [655, 404] on span "00:13" at bounding box center [655, 407] width 26 height 8
click at [466, 284] on div at bounding box center [467, 275] width 39 height 39
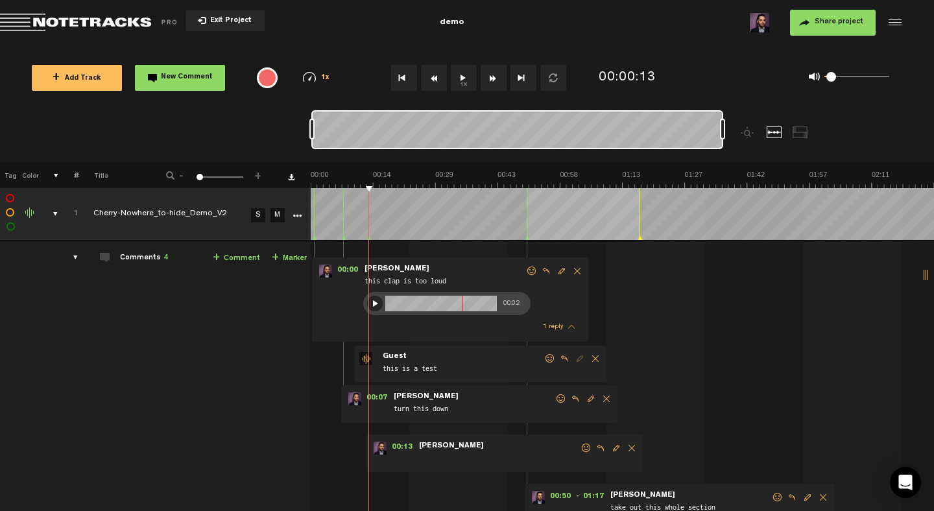
click at [405, 79] on button "Go to beginning" at bounding box center [404, 78] width 26 height 26
click at [451, 77] on button "1x" at bounding box center [464, 78] width 26 height 26
click at [378, 396] on span "00:07" at bounding box center [376, 398] width 31 height 13
click at [407, 448] on span "00:13" at bounding box center [402, 448] width 31 height 13
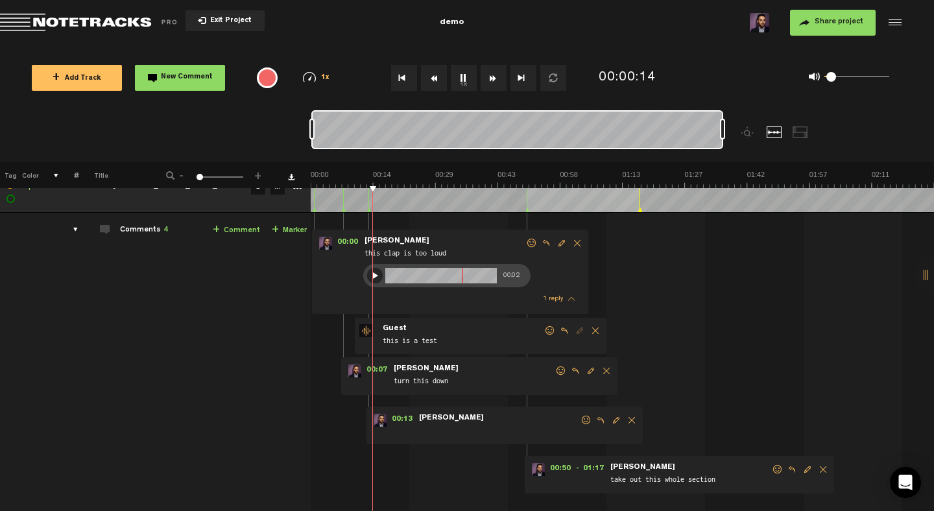
scroll to position [34, 1]
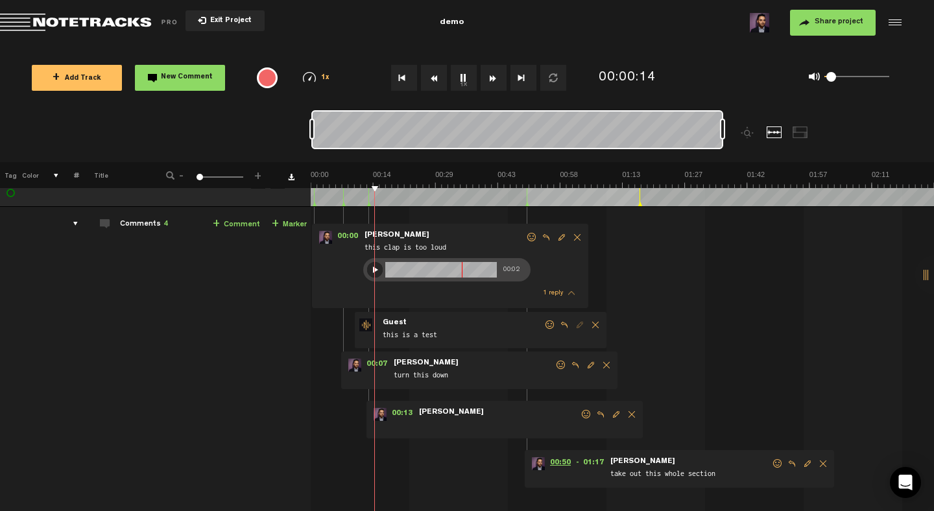
click at [562, 462] on span "00:50" at bounding box center [560, 463] width 31 height 13
click at [599, 461] on span "- 01:17" at bounding box center [592, 463] width 33 height 13
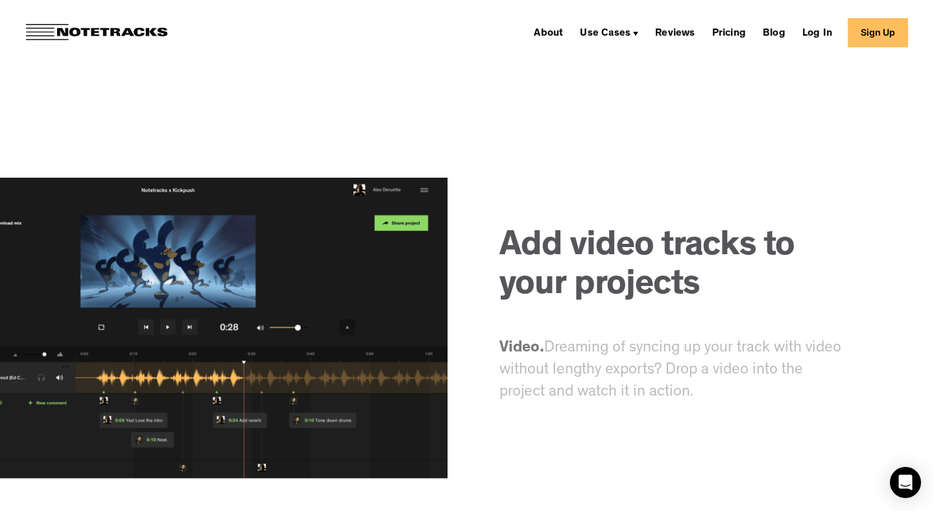
scroll to position [5998, 0]
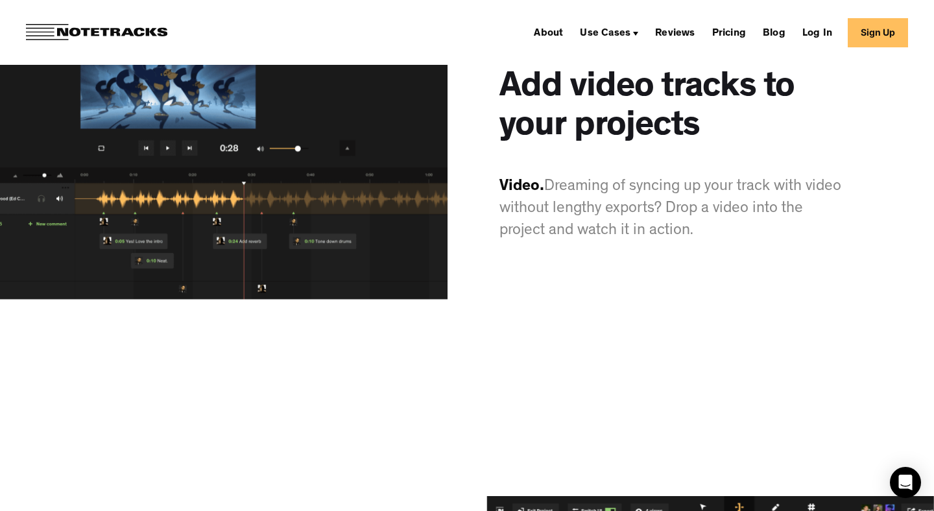
click at [877, 36] on link "Sign Up" at bounding box center [878, 32] width 60 height 29
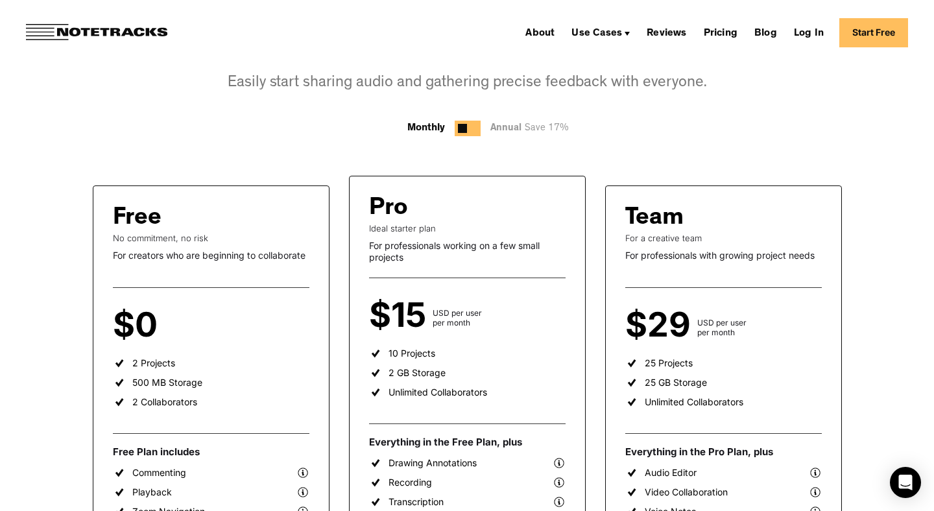
scroll to position [170, 0]
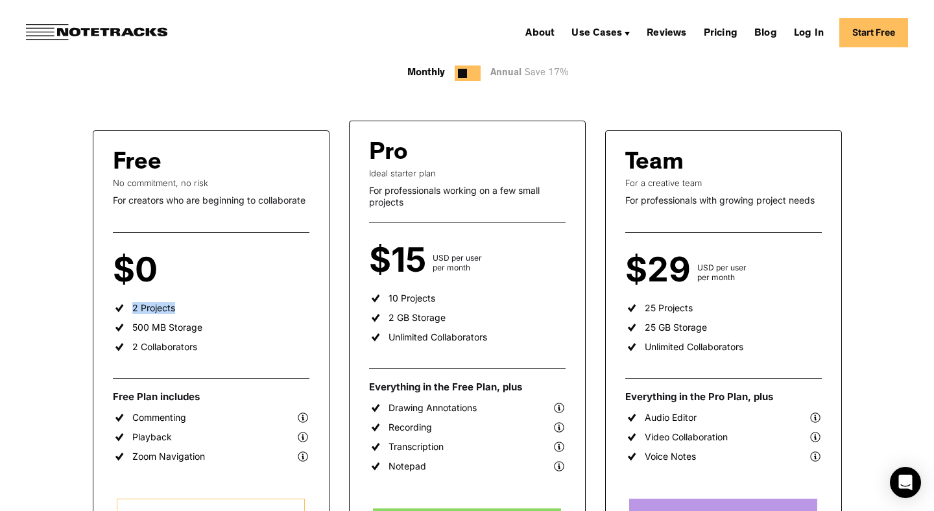
drag, startPoint x: 174, startPoint y: 309, endPoint x: 130, endPoint y: 310, distance: 44.8
click at [130, 310] on ul "2 Projects 500 MB Storage 2 Collaborators" at bounding box center [211, 331] width 197 height 58
drag, startPoint x: 202, startPoint y: 330, endPoint x: 128, endPoint y: 324, distance: 74.8
click at [128, 324] on ul "2 Projects 500 MB Storage 2 Collaborators" at bounding box center [211, 331] width 197 height 58
drag, startPoint x: 134, startPoint y: 311, endPoint x: 145, endPoint y: 311, distance: 11.0
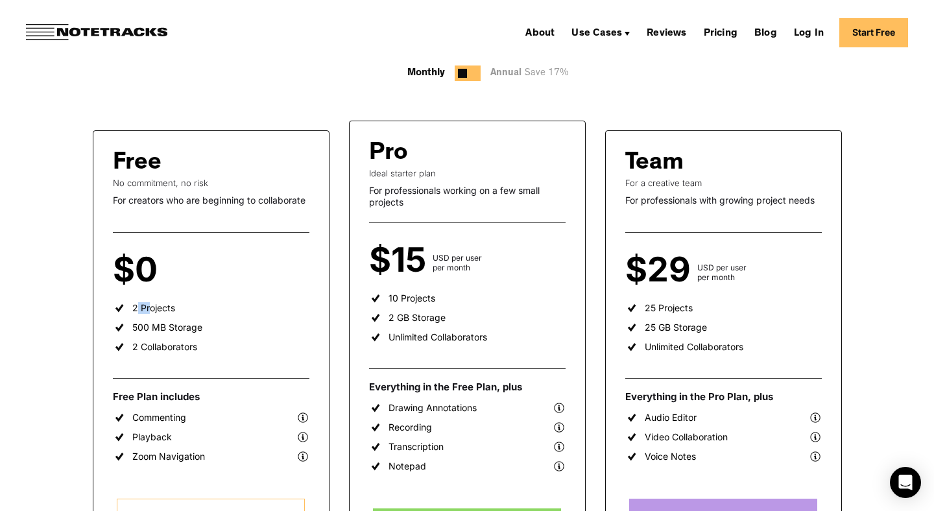
click at [145, 311] on div "2 Projects" at bounding box center [153, 308] width 43 height 12
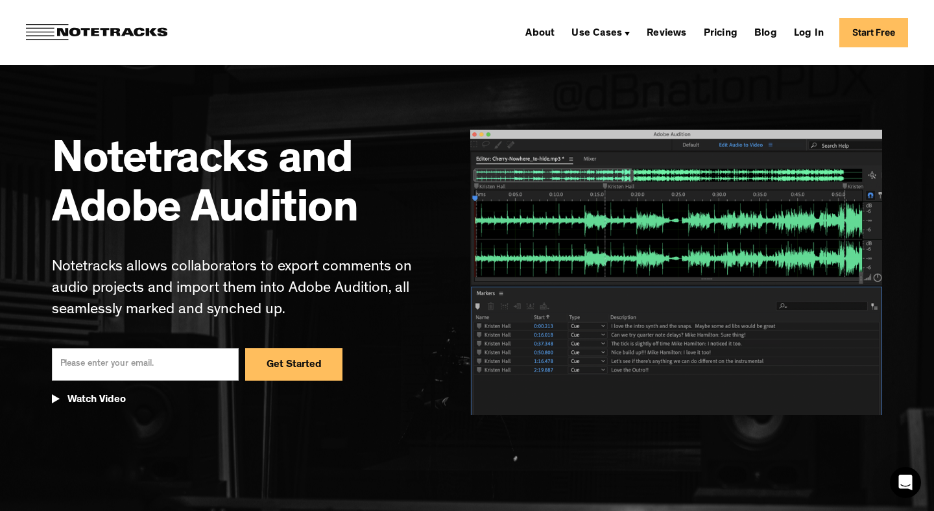
click at [704, 328] on img at bounding box center [676, 272] width 412 height 285
click at [700, 338] on img at bounding box center [676, 272] width 412 height 285
